Goal: Task Accomplishment & Management: Complete application form

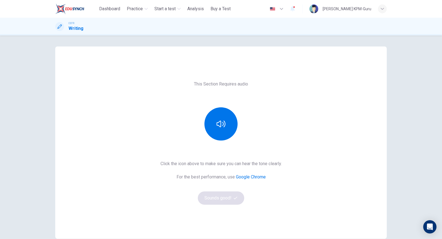
scroll to position [28, 0]
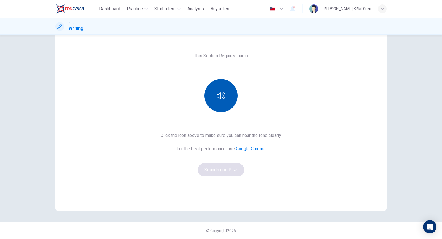
click at [223, 97] on icon "button" at bounding box center [221, 95] width 9 height 9
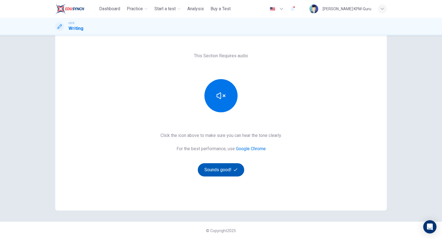
click at [239, 170] on button "Sounds good!" at bounding box center [221, 169] width 46 height 13
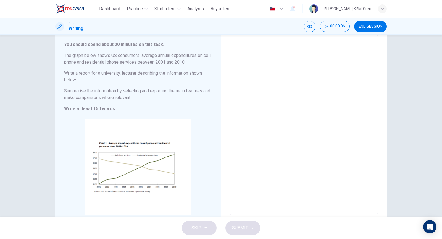
scroll to position [30, 0]
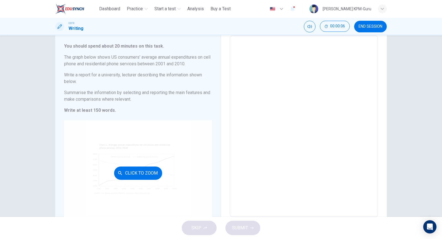
click at [159, 136] on div "Click to Zoom" at bounding box center [138, 172] width 148 height 105
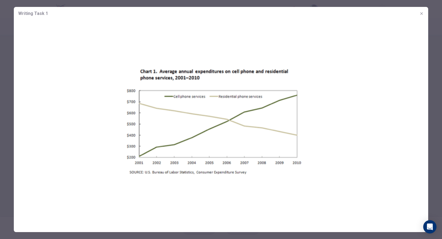
click at [420, 14] on icon "button" at bounding box center [421, 13] width 4 height 4
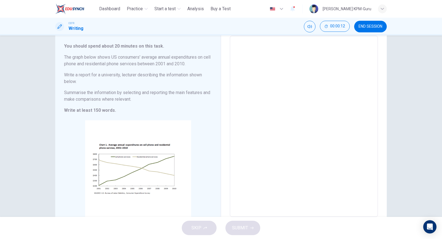
scroll to position [61, 0]
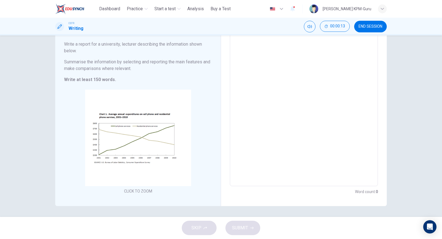
click at [264, 117] on textarea at bounding box center [304, 96] width 140 height 172
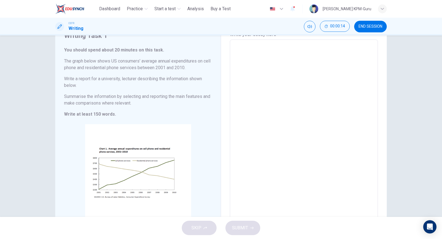
scroll to position [0, 0]
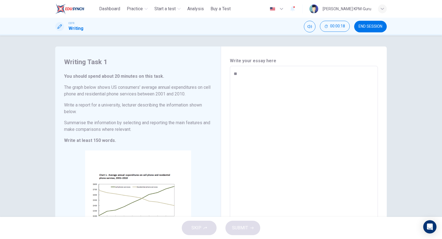
type textarea "***"
type textarea "*"
type textarea "****"
type textarea "*"
type textarea "******"
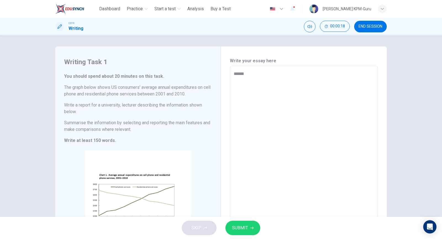
type textarea "*"
type textarea "*******"
type textarea "*"
type textarea "*******"
click at [214, 227] on div "SKIP SUBMIT" at bounding box center [221, 228] width 442 height 22
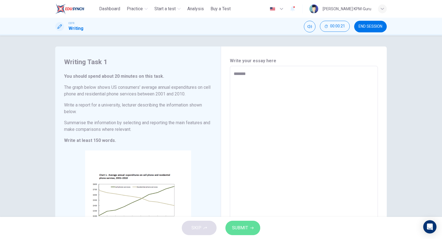
click at [240, 228] on span "SUBMIT" at bounding box center [240, 228] width 16 height 8
type textarea "*"
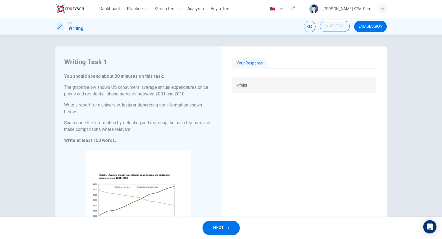
click at [284, 58] on div "Your Response" at bounding box center [304, 63] width 144 height 12
click at [252, 58] on button "Your Response" at bounding box center [249, 63] width 35 height 12
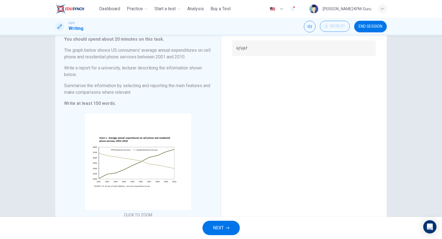
scroll to position [61, 0]
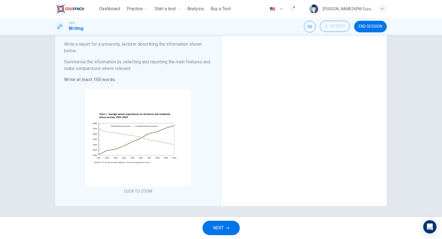
click at [216, 229] on span "NEXT" at bounding box center [218, 228] width 11 height 8
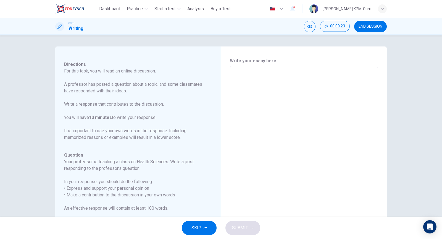
scroll to position [0, 0]
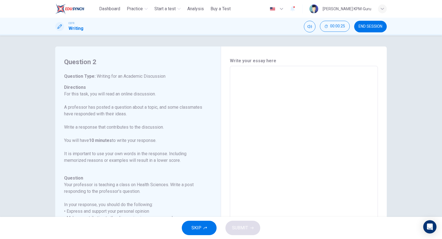
click at [216, 78] on div "Question 2 Question Type : Writing for an Academic Discussion Directions For th…" at bounding box center [140, 158] width 152 height 202
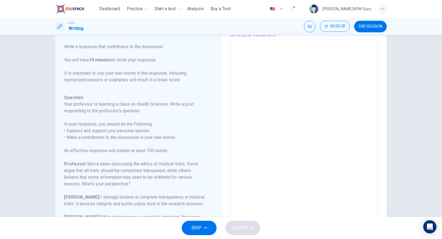
scroll to position [64, 0]
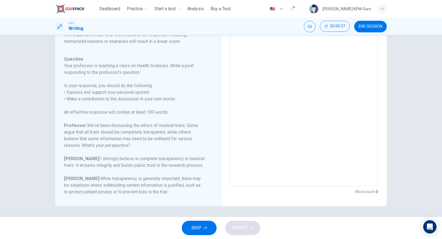
click at [199, 226] on span "SKIP" at bounding box center [196, 228] width 10 height 8
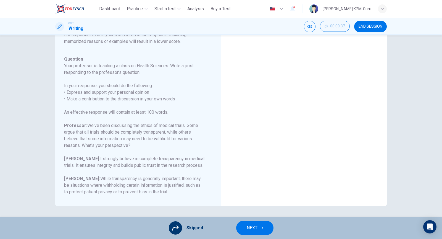
scroll to position [0, 0]
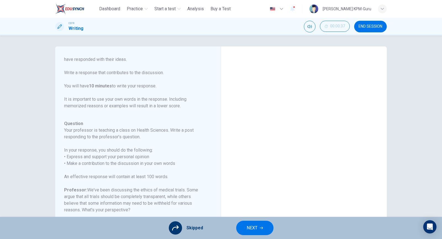
click at [267, 56] on div at bounding box center [304, 158] width 166 height 224
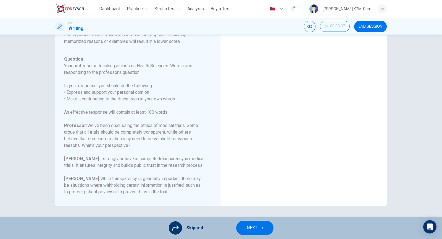
click at [247, 232] on button "NEXT" at bounding box center [254, 227] width 37 height 14
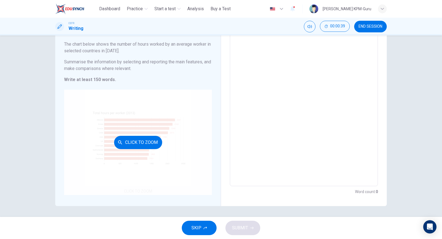
scroll to position [14, 0]
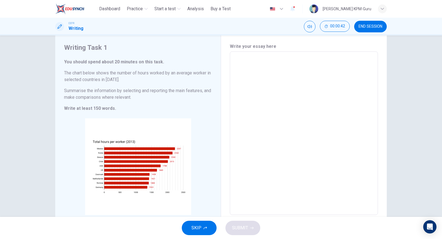
click at [189, 225] on button "SKIP" at bounding box center [199, 227] width 35 height 14
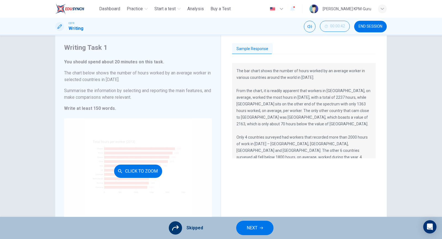
click at [126, 149] on div "Click to Zoom" at bounding box center [138, 170] width 148 height 105
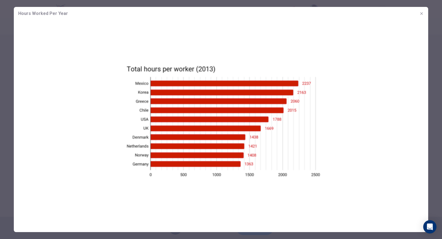
click at [422, 13] on icon "button" at bounding box center [421, 13] width 4 height 4
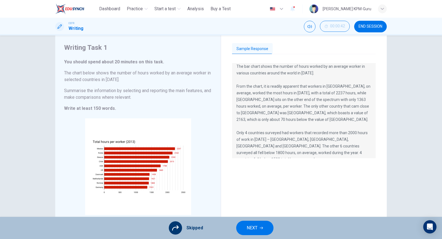
scroll to position [5, 0]
click at [251, 231] on span "NEXT" at bounding box center [252, 228] width 11 height 8
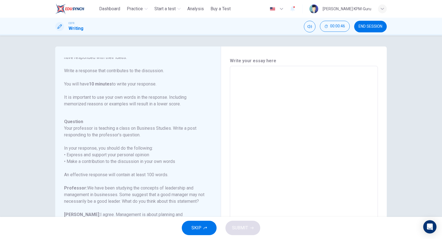
scroll to position [68, 0]
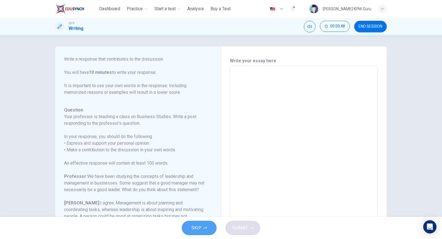
click at [195, 229] on span "SKIP" at bounding box center [196, 228] width 10 height 8
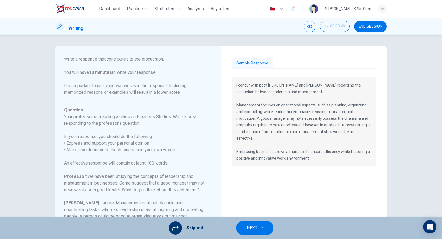
scroll to position [64, 0]
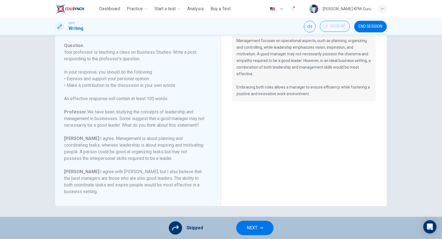
click at [255, 224] on span "NEXT" at bounding box center [252, 228] width 11 height 8
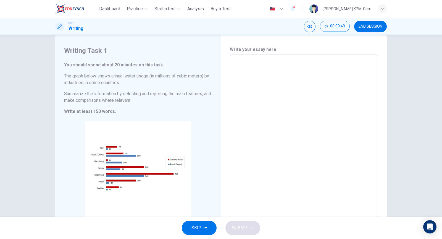
scroll to position [15, 0]
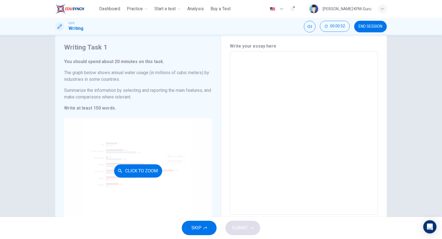
click at [165, 160] on div "Click to Zoom" at bounding box center [138, 170] width 148 height 105
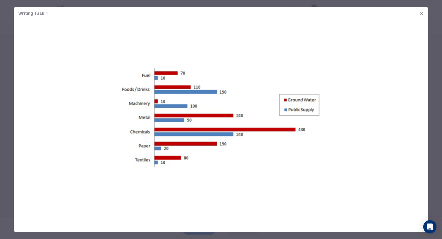
click at [424, 14] on button "button" at bounding box center [421, 13] width 9 height 9
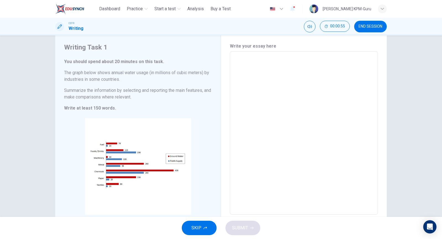
scroll to position [43, 0]
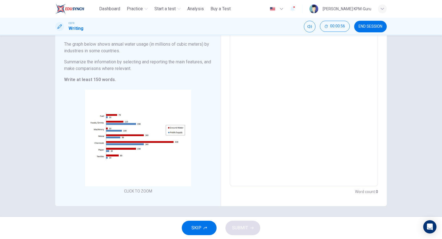
click at [209, 227] on button "SKIP" at bounding box center [199, 227] width 35 height 14
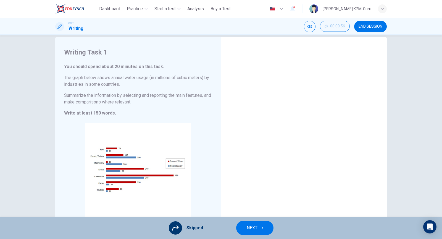
scroll to position [0, 0]
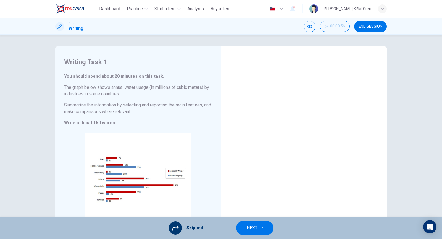
click at [248, 64] on div at bounding box center [304, 141] width 144 height 169
click at [246, 225] on button "NEXT" at bounding box center [254, 227] width 37 height 14
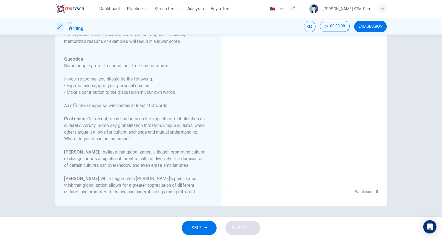
scroll to position [54, 0]
click at [197, 229] on span "SKIP" at bounding box center [196, 228] width 10 height 8
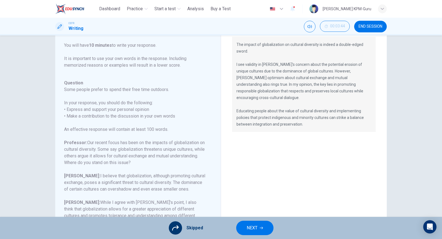
scroll to position [64, 0]
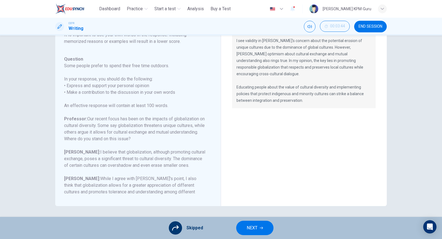
click at [262, 230] on button "NEXT" at bounding box center [254, 227] width 37 height 14
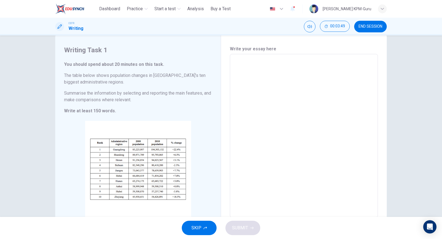
scroll to position [20, 0]
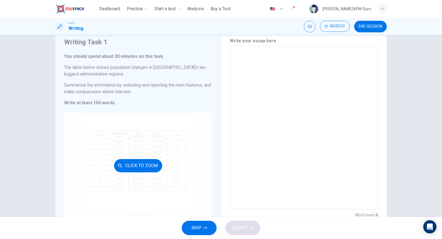
click at [157, 170] on button "Click to Zoom" at bounding box center [138, 165] width 48 height 13
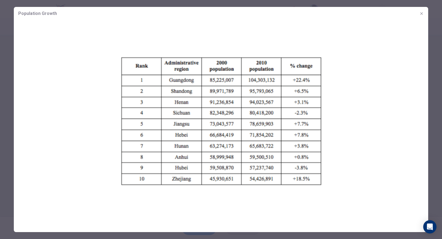
click at [424, 15] on button "button" at bounding box center [421, 13] width 9 height 9
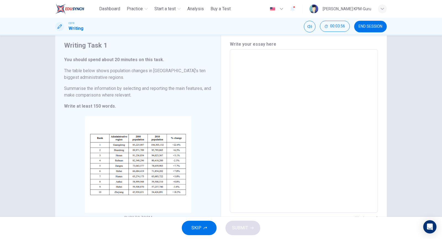
scroll to position [19, 0]
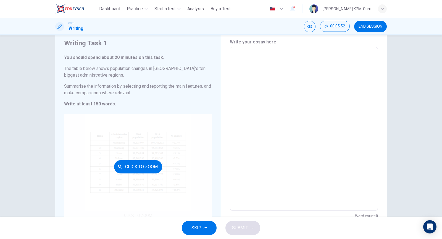
click at [153, 138] on div "Click to Zoom" at bounding box center [138, 166] width 148 height 105
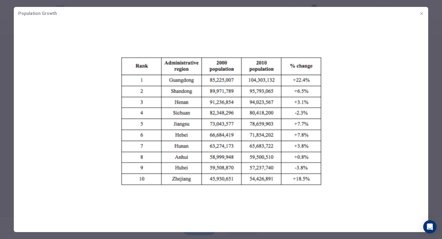
click at [421, 14] on icon "button" at bounding box center [421, 13] width 2 height 2
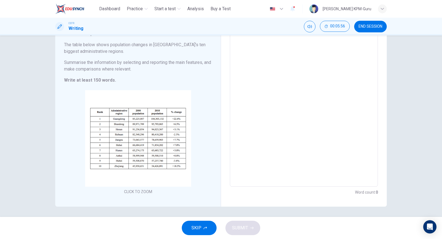
scroll to position [43, 0]
click at [209, 222] on button "SKIP" at bounding box center [199, 227] width 35 height 14
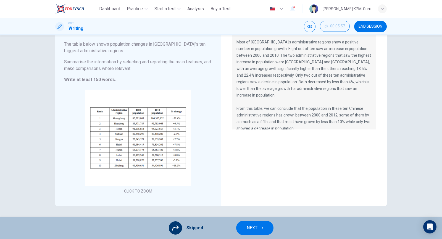
scroll to position [28, 0]
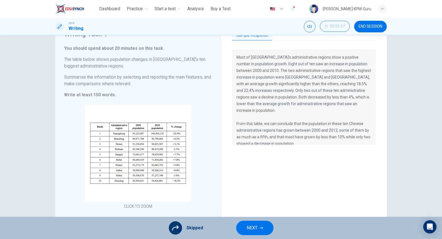
click at [265, 228] on button "NEXT" at bounding box center [254, 227] width 37 height 14
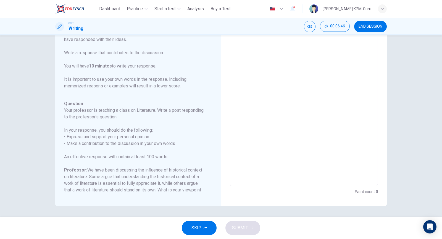
scroll to position [0, 0]
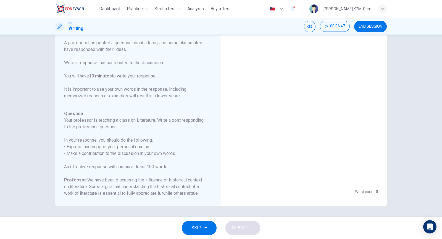
click at [193, 229] on span "SKIP" at bounding box center [196, 228] width 10 height 8
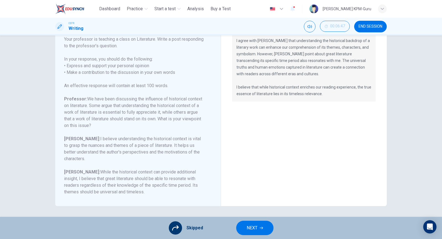
scroll to position [55, 0]
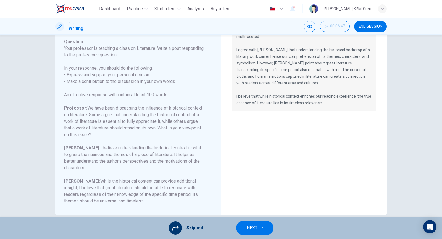
click at [254, 221] on button "NEXT" at bounding box center [254, 227] width 37 height 14
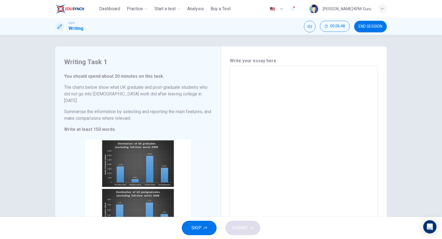
scroll to position [23, 0]
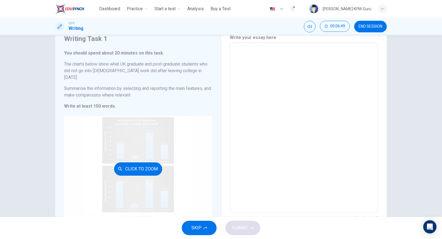
click at [147, 137] on div "Click to Zoom" at bounding box center [138, 168] width 148 height 105
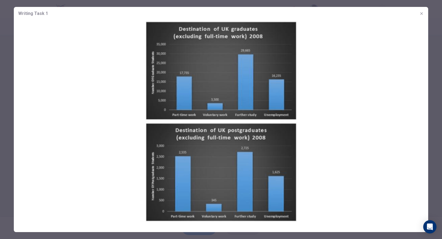
click at [367, 120] on img at bounding box center [221, 120] width 414 height 201
click at [422, 13] on icon "button" at bounding box center [421, 13] width 2 height 2
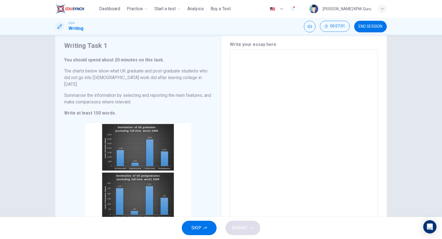
scroll to position [27, 0]
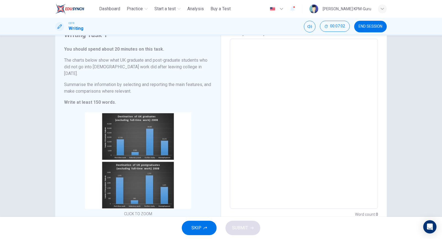
click at [202, 221] on button "SKIP" at bounding box center [199, 227] width 35 height 14
click at [202, 221] on div "SKIP SUBMIT" at bounding box center [221, 228] width 442 height 22
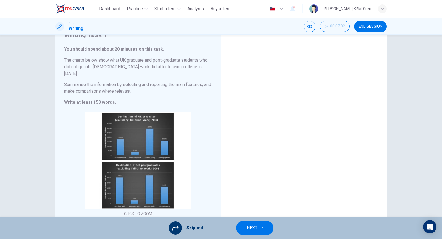
scroll to position [0, 0]
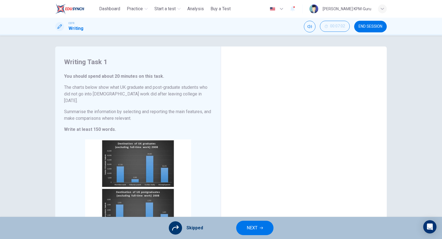
click at [248, 228] on span "NEXT" at bounding box center [252, 228] width 11 height 8
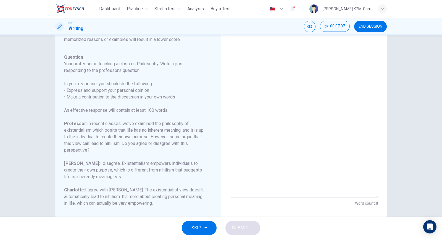
scroll to position [64, 0]
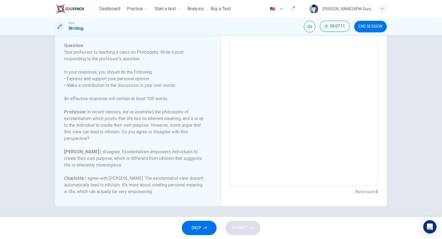
click at [200, 225] on span "SKIP" at bounding box center [196, 228] width 10 height 8
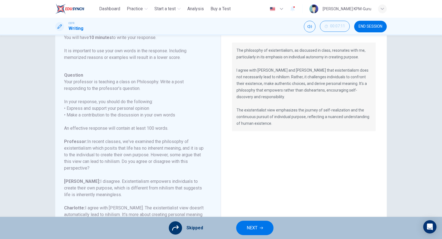
scroll to position [35, 0]
click at [246, 228] on button "NEXT" at bounding box center [254, 227] width 37 height 14
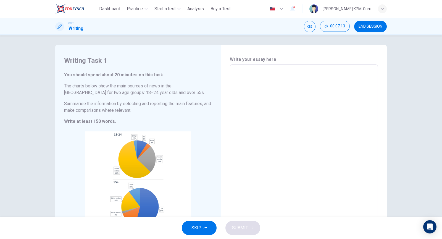
scroll to position [0, 0]
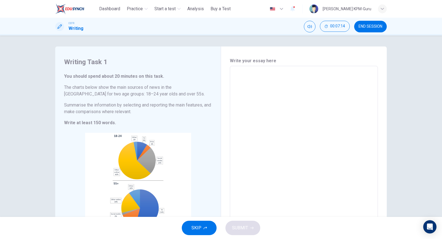
click at [206, 228] on icon "button" at bounding box center [205, 227] width 3 height 3
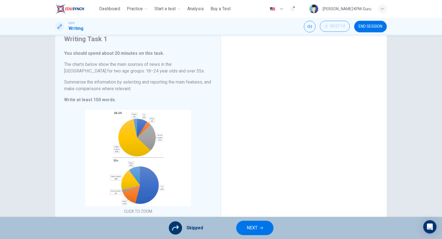
scroll to position [35, 0]
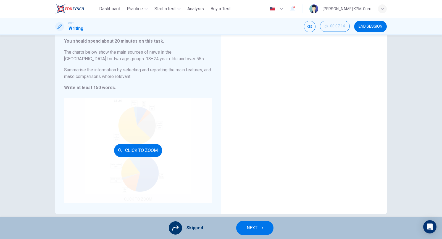
click at [152, 134] on div "Click to Zoom" at bounding box center [138, 150] width 148 height 105
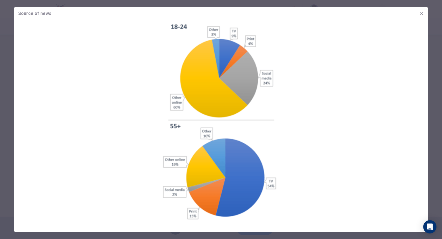
click at [421, 12] on icon "button" at bounding box center [421, 13] width 4 height 4
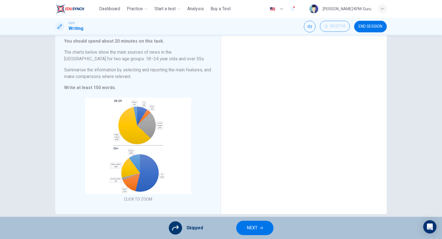
scroll to position [0, 0]
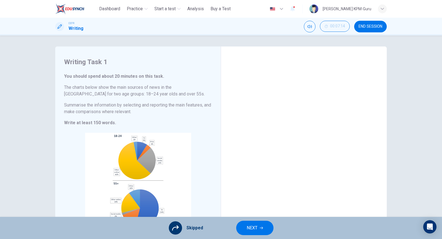
click at [245, 222] on button "NEXT" at bounding box center [254, 227] width 37 height 14
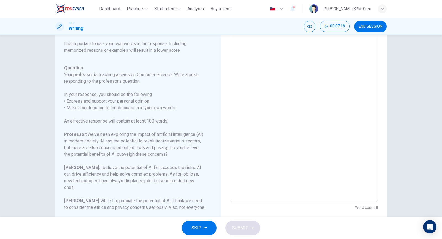
scroll to position [64, 0]
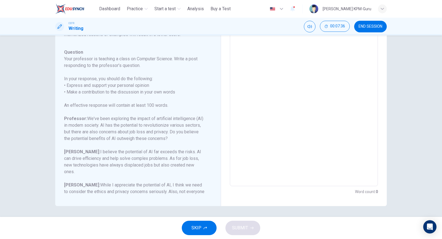
click at [196, 225] on span "SKIP" at bounding box center [196, 228] width 10 height 8
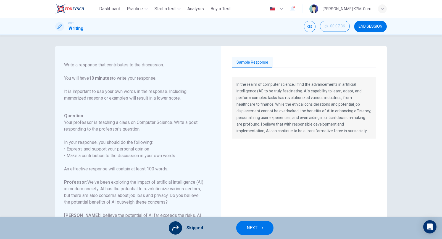
scroll to position [1, 0]
click at [267, 228] on button "NEXT" at bounding box center [254, 227] width 37 height 14
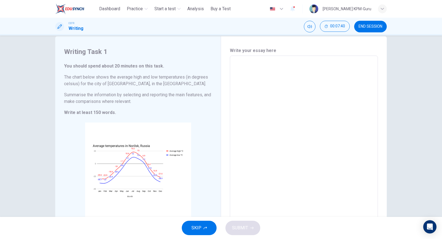
scroll to position [0, 0]
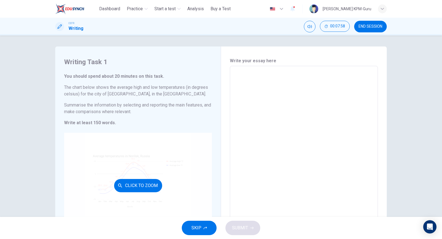
click at [122, 165] on div "Click to Zoom" at bounding box center [138, 185] width 148 height 105
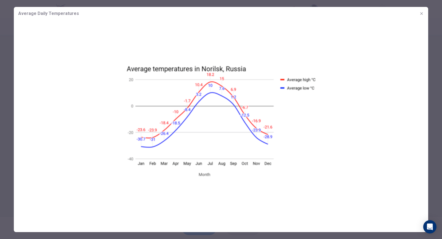
click at [425, 13] on button "button" at bounding box center [421, 13] width 9 height 9
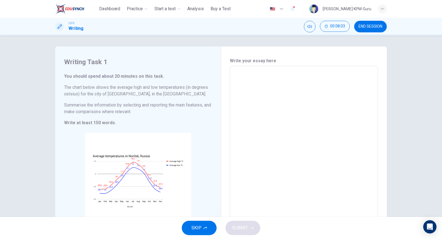
scroll to position [43, 0]
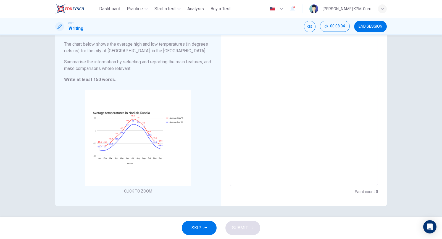
click at [196, 229] on span "SKIP" at bounding box center [196, 228] width 10 height 8
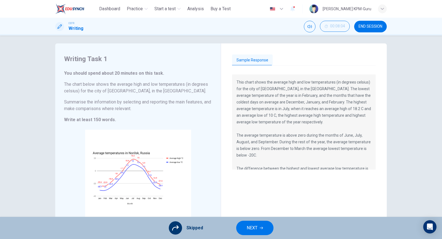
scroll to position [20, 0]
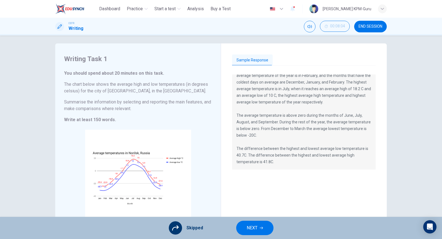
click at [255, 232] on button "NEXT" at bounding box center [254, 227] width 37 height 14
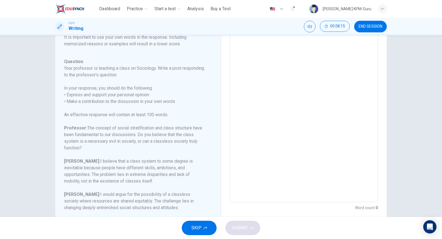
scroll to position [64, 0]
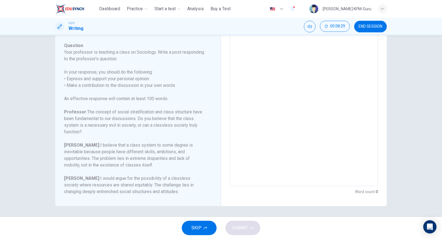
click at [196, 228] on span "SKIP" at bounding box center [196, 228] width 10 height 8
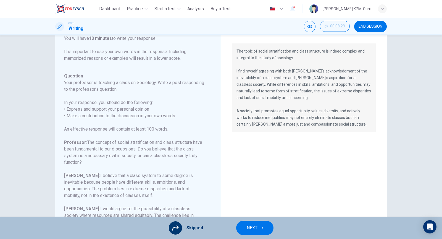
scroll to position [20, 0]
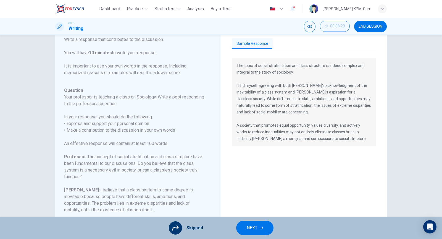
click at [252, 226] on span "NEXT" at bounding box center [252, 228] width 11 height 8
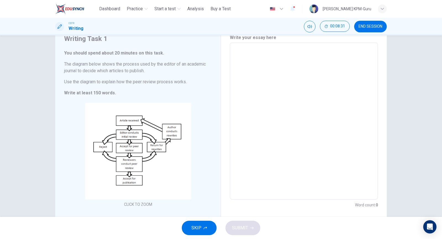
scroll to position [17, 0]
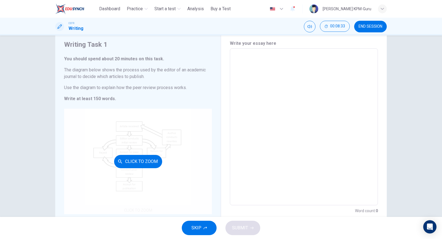
click at [169, 135] on div "Click to Zoom" at bounding box center [138, 161] width 148 height 105
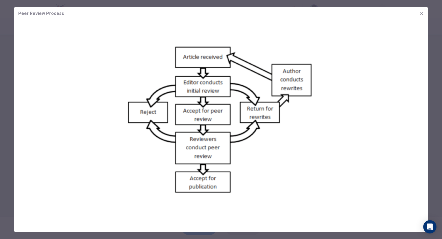
click at [422, 12] on icon "button" at bounding box center [421, 13] width 4 height 4
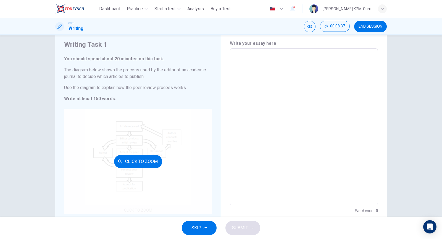
scroll to position [36, 0]
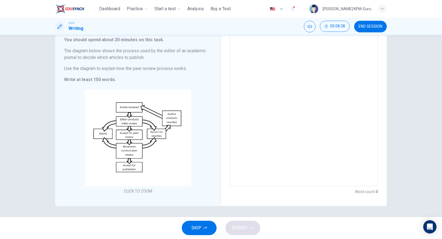
click at [202, 230] on button "SKIP" at bounding box center [199, 227] width 35 height 14
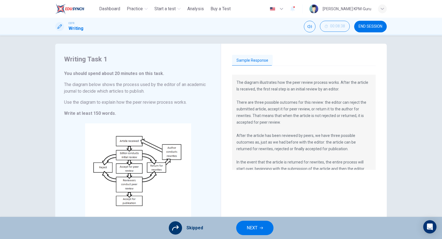
scroll to position [33, 0]
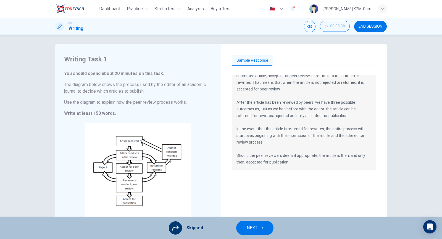
click at [258, 222] on button "NEXT" at bounding box center [254, 227] width 37 height 14
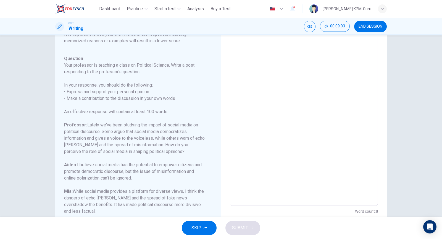
scroll to position [64, 0]
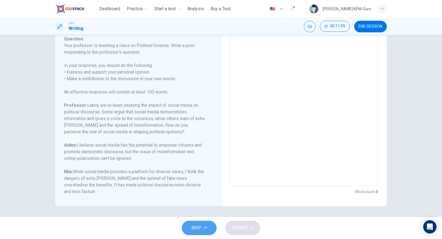
click at [203, 226] on button "SKIP" at bounding box center [199, 227] width 35 height 14
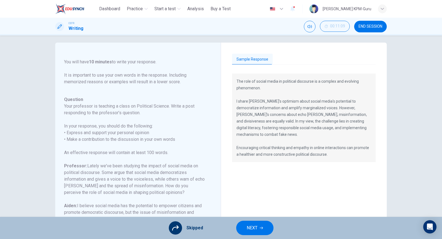
scroll to position [4, 0]
click at [362, 24] on span "END SESSION" at bounding box center [371, 26] width 24 height 4
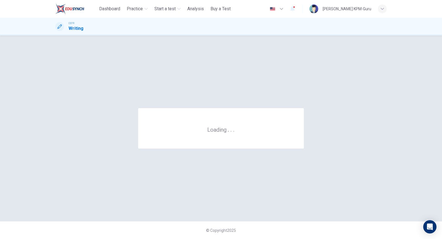
scroll to position [0, 0]
